Goal: Task Accomplishment & Management: Use online tool/utility

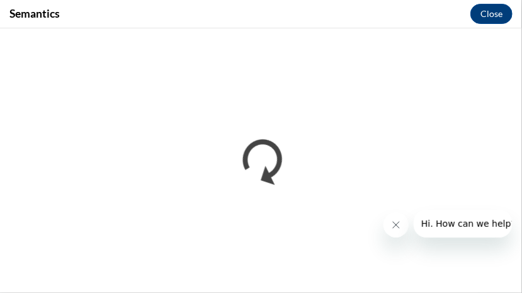
scroll to position [920, 0]
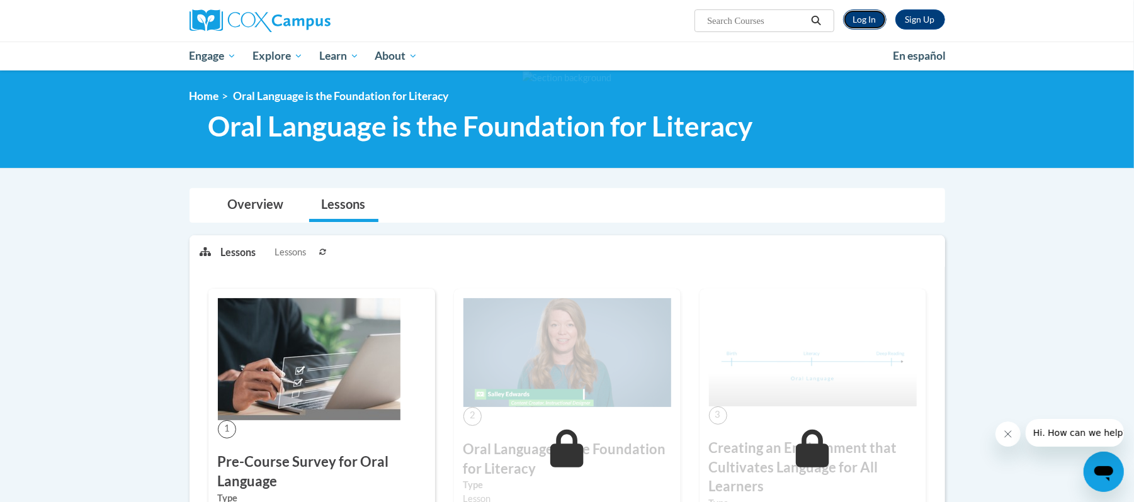
click at [856, 13] on link "Log In" at bounding box center [864, 19] width 43 height 20
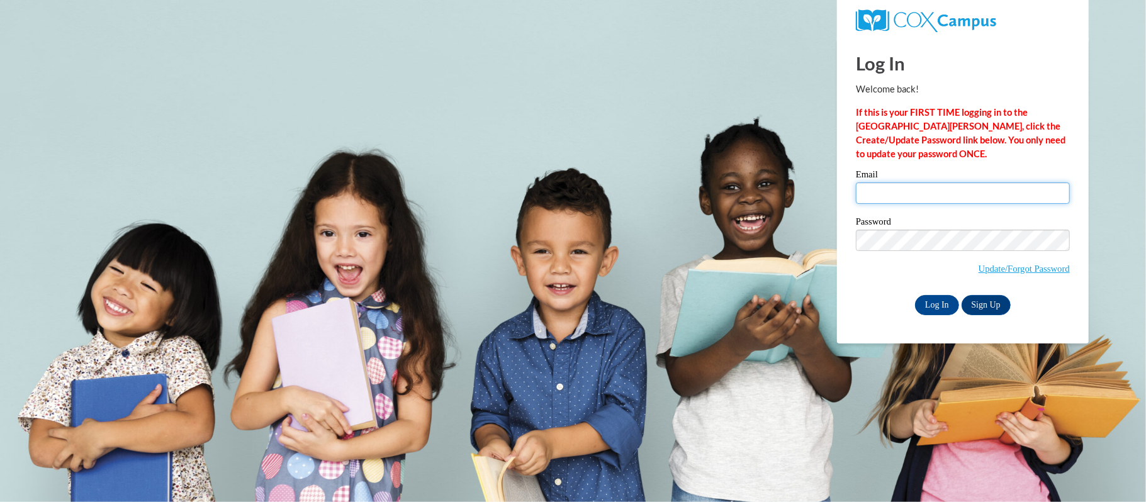
click at [907, 189] on input "Email" at bounding box center [963, 193] width 214 height 21
type input "hintzni@wauwatosa.k12.wi.us"
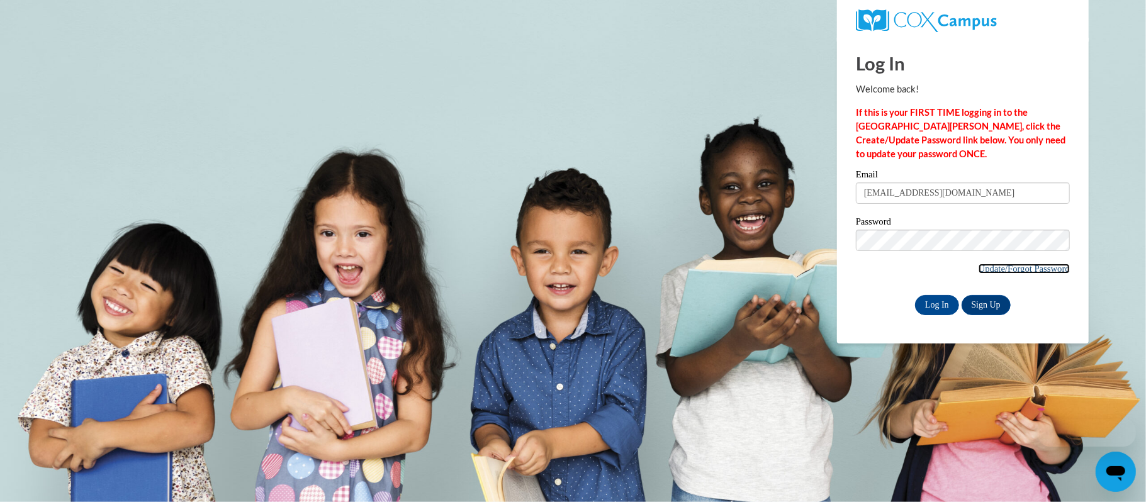
click at [1010, 265] on link "Update/Forgot Password" at bounding box center [1024, 269] width 91 height 10
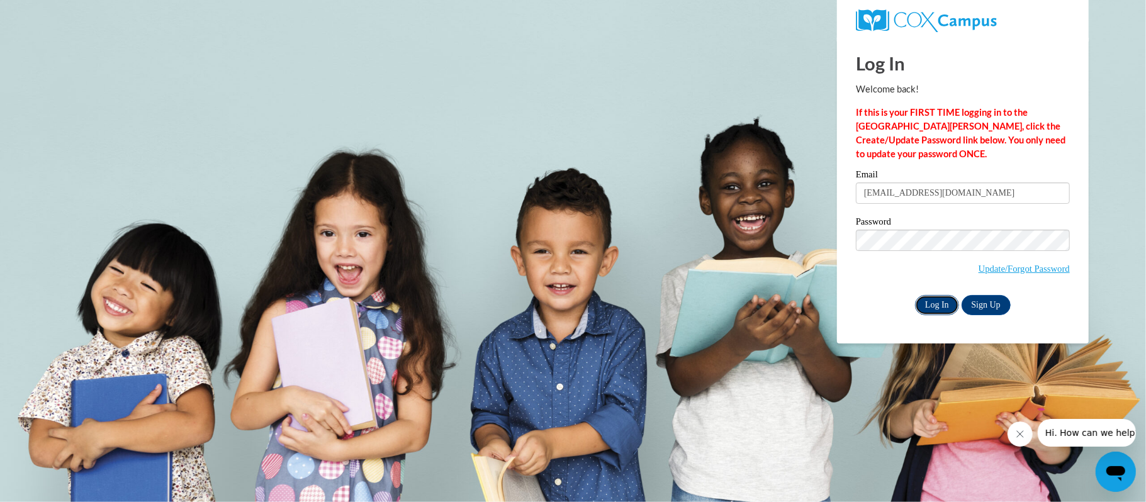
click at [942, 300] on input "Log In" at bounding box center [937, 305] width 44 height 20
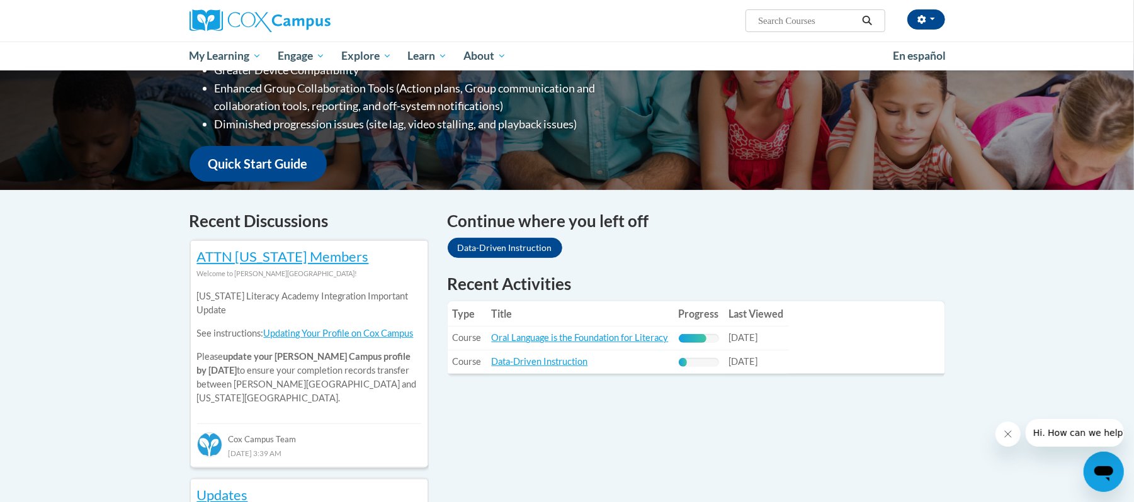
scroll to position [336, 0]
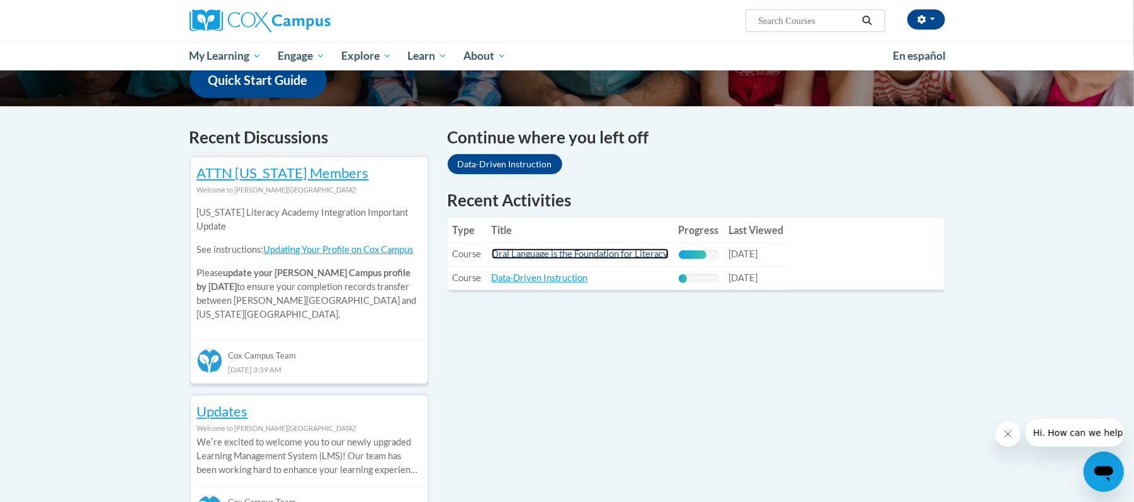
click at [626, 256] on link "Oral Language is the Foundation for Literacy" at bounding box center [580, 254] width 177 height 11
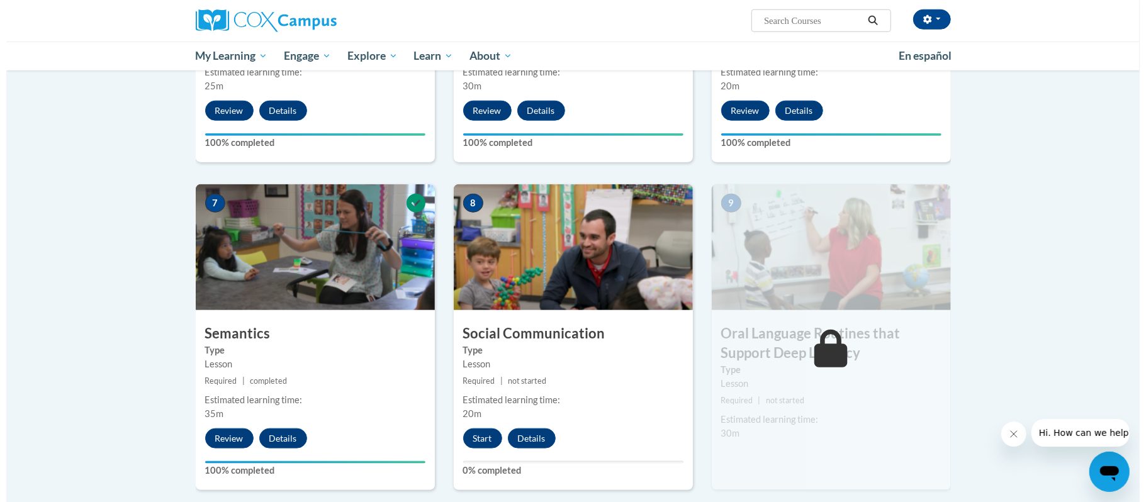
scroll to position [923, 0]
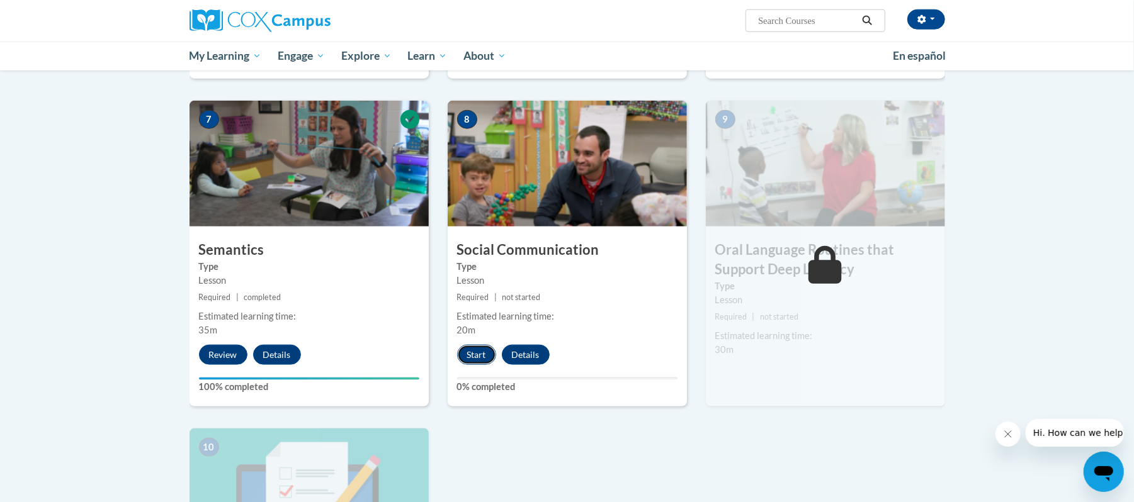
click at [487, 351] on button "Start" at bounding box center [476, 355] width 39 height 20
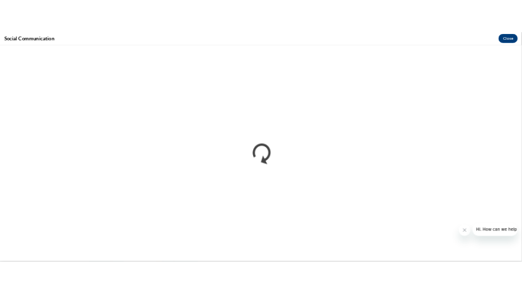
scroll to position [0, 0]
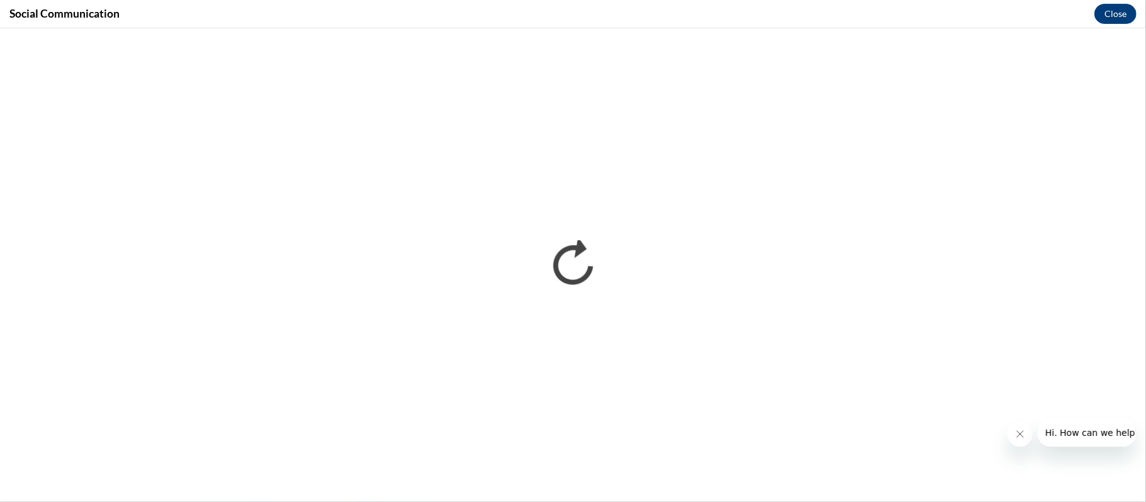
click at [1017, 437] on icon "Close message from company" at bounding box center [1020, 434] width 10 height 10
